Goal: Check status: Check status

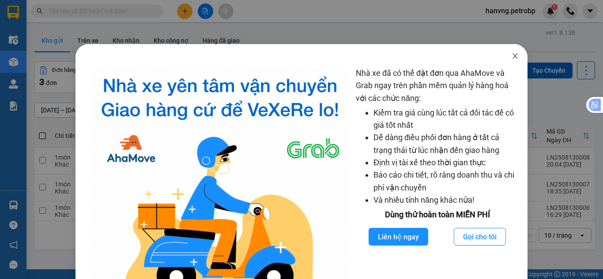
click at [513, 58] on span "Close" at bounding box center [514, 56] width 25 height 25
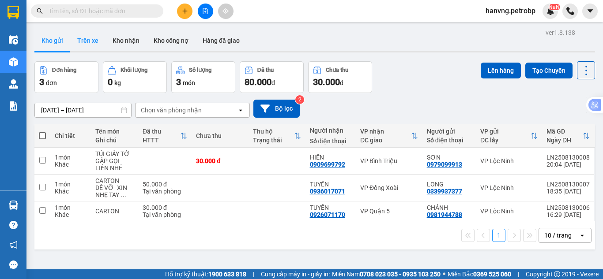
click at [82, 46] on button "Trên xe" at bounding box center [87, 40] width 35 height 21
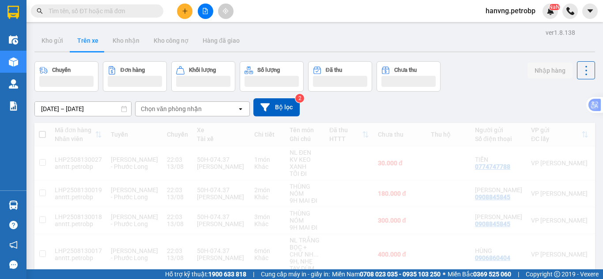
click at [61, 112] on input "[DATE] – [DATE]" at bounding box center [83, 109] width 96 height 14
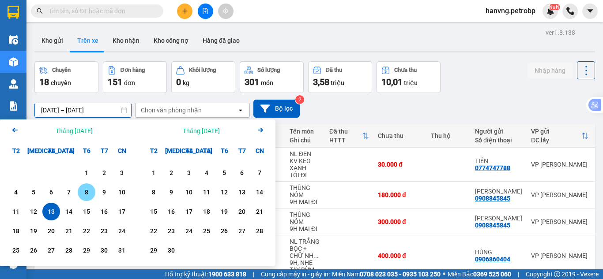
drag, startPoint x: 82, startPoint y: 195, endPoint x: 54, endPoint y: 211, distance: 33.0
click at [82, 195] on div "8" at bounding box center [86, 192] width 12 height 11
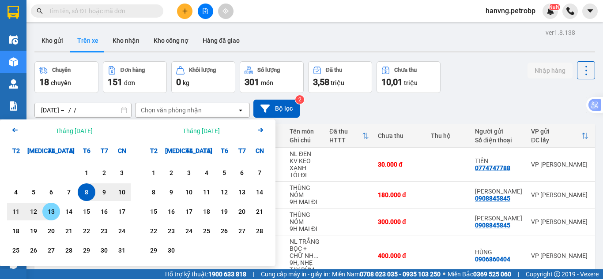
click at [49, 213] on div "13" at bounding box center [51, 211] width 12 height 11
type input "[DATE] – [DATE]"
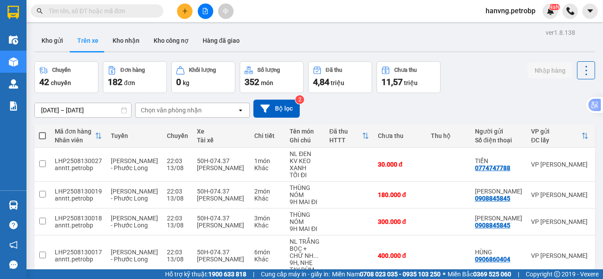
click at [167, 111] on div "Chọn văn phòng nhận" at bounding box center [171, 110] width 61 height 9
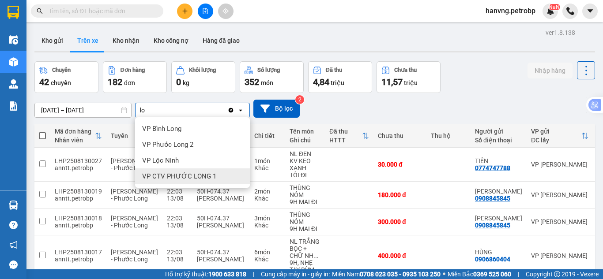
type input "lo"
click at [176, 161] on span "VP Lộc Ninh" at bounding box center [160, 160] width 37 height 9
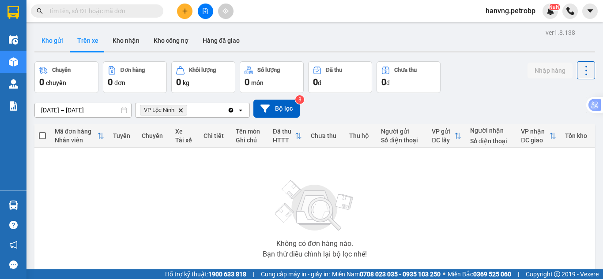
click at [56, 41] on button "Kho gửi" at bounding box center [52, 40] width 36 height 21
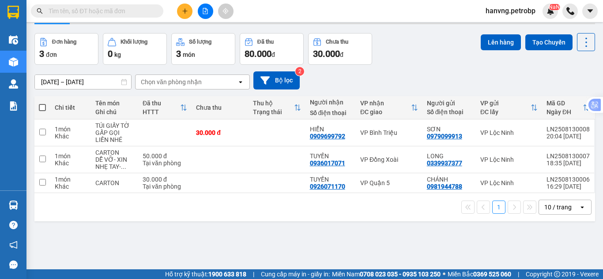
scroll to position [41, 0]
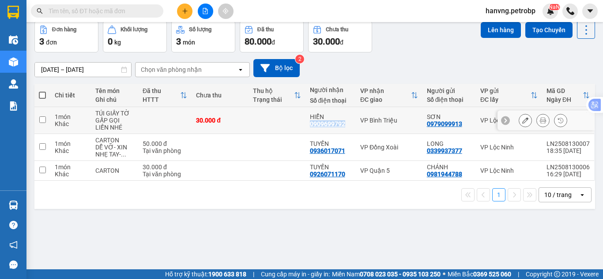
copy div "0909699792"
drag, startPoint x: 341, startPoint y: 124, endPoint x: 307, endPoint y: 125, distance: 34.0
click at [310, 125] on div "HIỂN 0909699792" at bounding box center [331, 120] width 42 height 14
checkbox input "true"
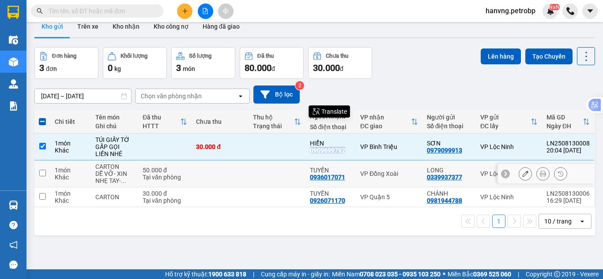
scroll to position [0, 0]
